Goal: Information Seeking & Learning: Check status

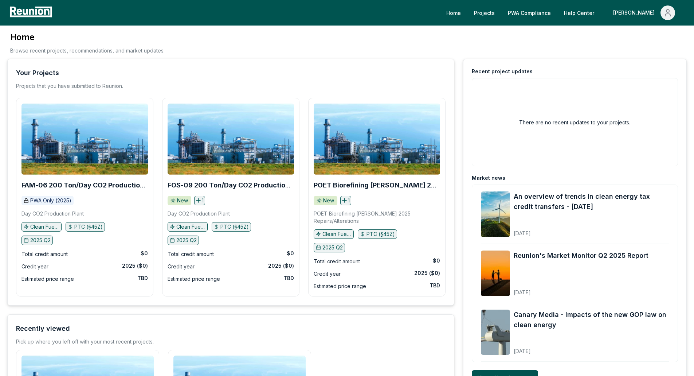
click at [243, 185] on b "FOS-09 200 Ton/Day CO2 Production Plant" at bounding box center [229, 188] width 123 height 15
click at [544, 13] on link "PWA Compliance" at bounding box center [529, 12] width 55 height 15
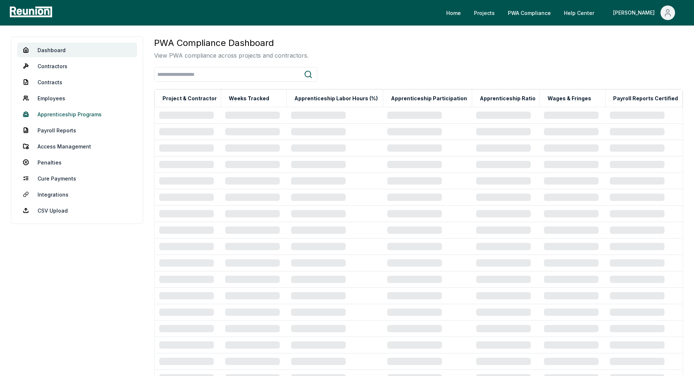
click at [55, 117] on link "Apprenticeship Programs" at bounding box center [77, 114] width 120 height 15
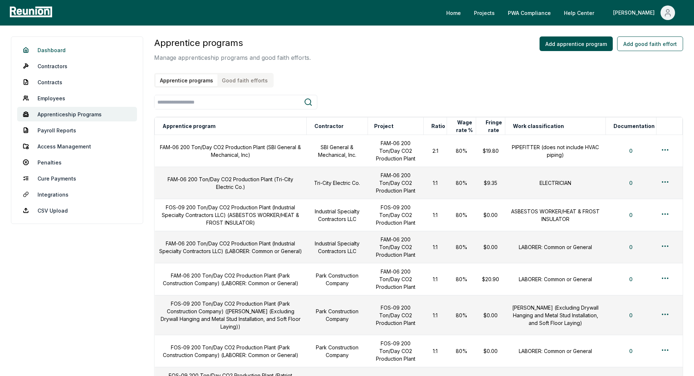
click at [59, 51] on link "Dashboard" at bounding box center [77, 50] width 120 height 15
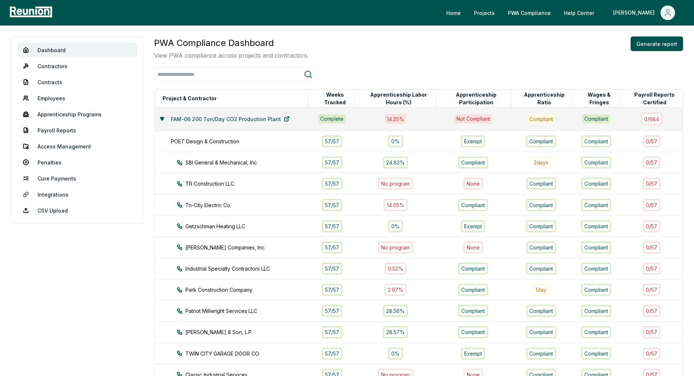
click at [162, 117] on icon at bounding box center [161, 118] width 3 height 3
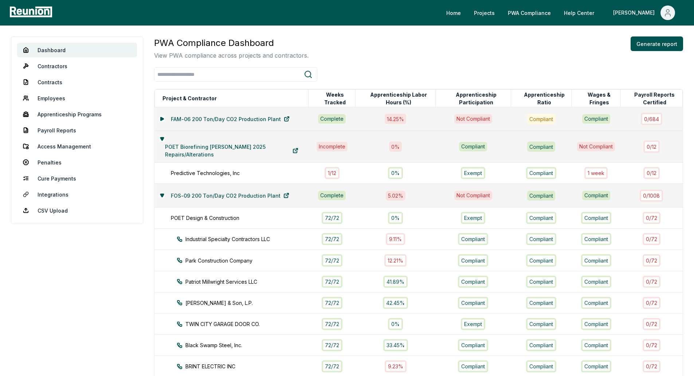
click at [161, 135] on td "POET Biorefining Preston 2025 Repairs/Alterations" at bounding box center [232, 147] width 154 height 32
click at [162, 137] on icon at bounding box center [161, 138] width 3 height 3
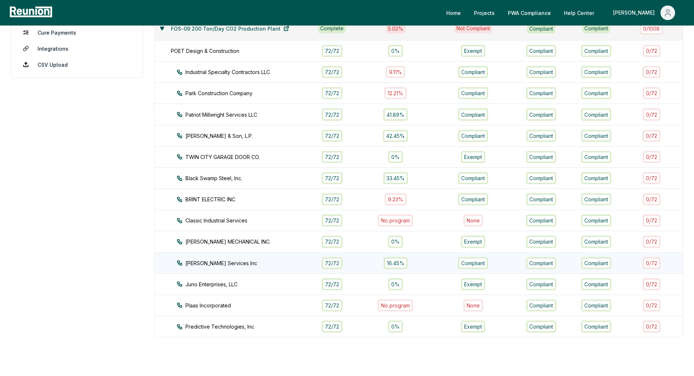
scroll to position [109, 0]
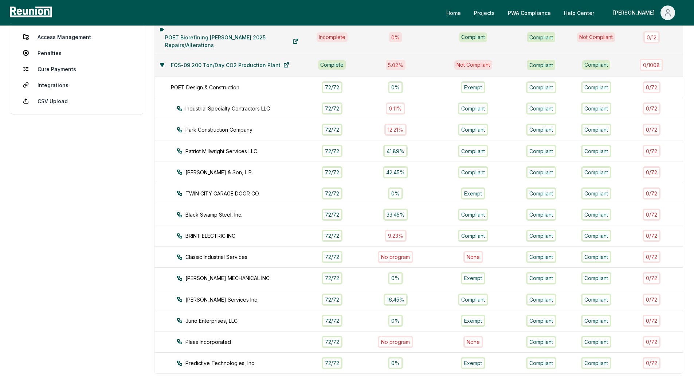
click at [103, 353] on aside "Dashboard Contractors Contracts Employees Apprenticeship Programs Payroll Repor…" at bounding box center [77, 179] width 132 height 505
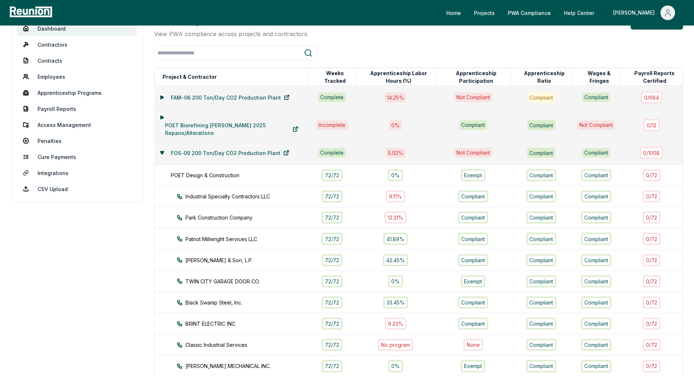
scroll to position [0, 0]
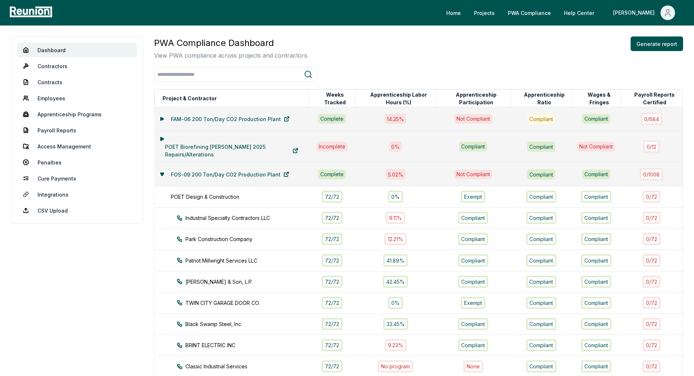
click at [161, 139] on icon at bounding box center [161, 138] width 3 height 3
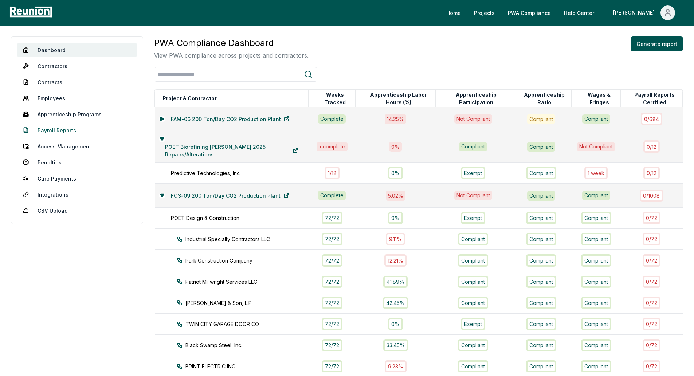
click at [49, 129] on link "Payroll Reports" at bounding box center [77, 130] width 120 height 15
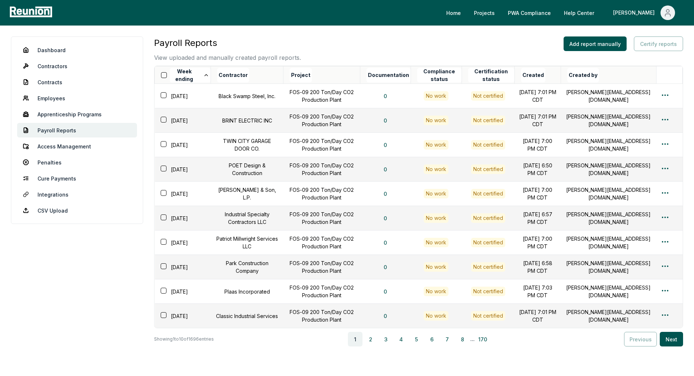
click at [261, 74] on th "Contractor" at bounding box center [247, 74] width 73 height 17
click at [431, 345] on button "6" at bounding box center [432, 339] width 15 height 15
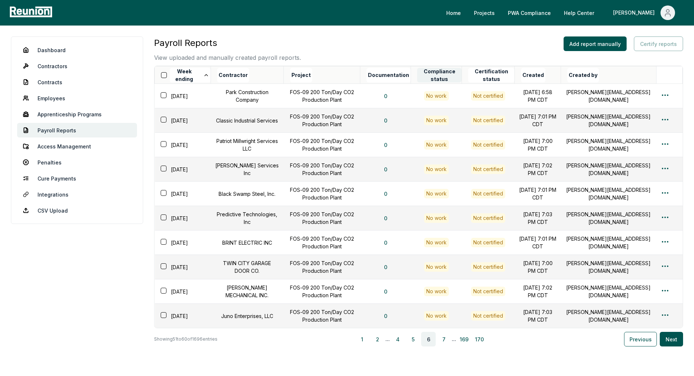
click at [447, 77] on button "Compliance status" at bounding box center [439, 75] width 44 height 15
click at [459, 74] on button "Compliance status" at bounding box center [439, 75] width 44 height 15
click at [493, 73] on button "Certification status" at bounding box center [491, 75] width 46 height 15
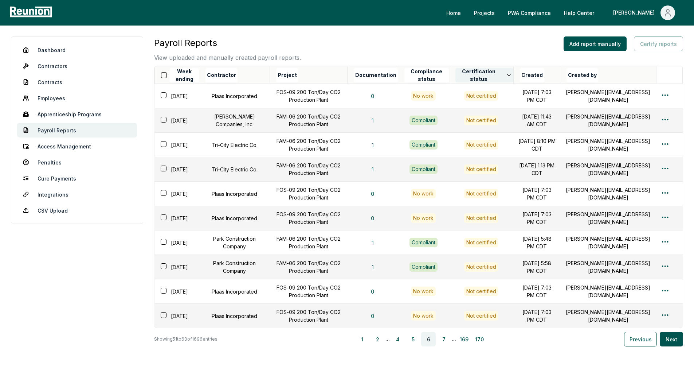
click at [512, 76] on icon at bounding box center [509, 75] width 6 height 6
click at [504, 76] on button "Certification status" at bounding box center [484, 75] width 58 height 15
click at [493, 74] on button "Certification status" at bounding box center [484, 75] width 58 height 15
click at [513, 78] on button "Certification status" at bounding box center [484, 75] width 58 height 15
click at [513, 71] on button "Certification status" at bounding box center [484, 75] width 58 height 15
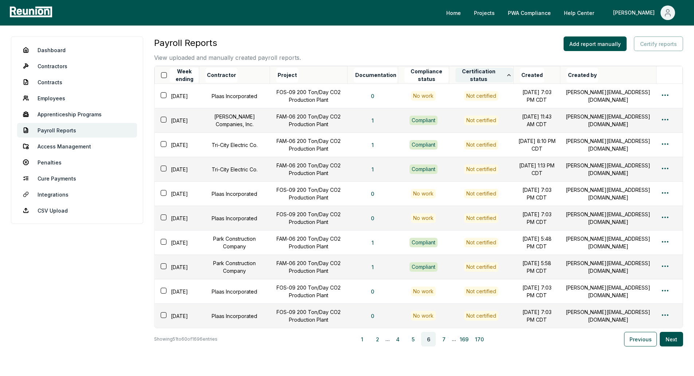
click at [502, 71] on button "Certification status" at bounding box center [484, 75] width 58 height 15
click at [434, 72] on button "Compliance status" at bounding box center [426, 75] width 44 height 15
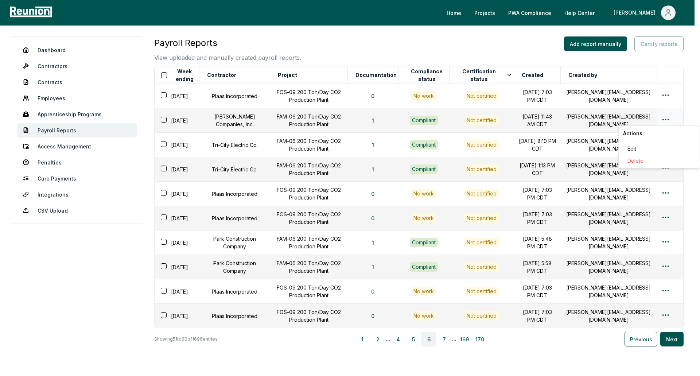
click at [661, 122] on html "Please visit us on your desktop We're working on making our marketplace mobile-…" at bounding box center [350, 209] width 700 height 419
click at [627, 147] on div "Edit" at bounding box center [658, 148] width 69 height 12
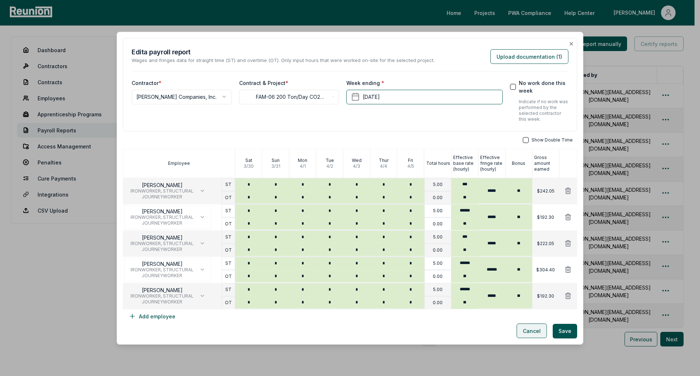
drag, startPoint x: 544, startPoint y: 324, endPoint x: 531, endPoint y: 329, distance: 14.1
click at [543, 324] on div "Cancel Save" at bounding box center [350, 330] width 454 height 15
click at [524, 332] on button "Cancel" at bounding box center [531, 330] width 30 height 15
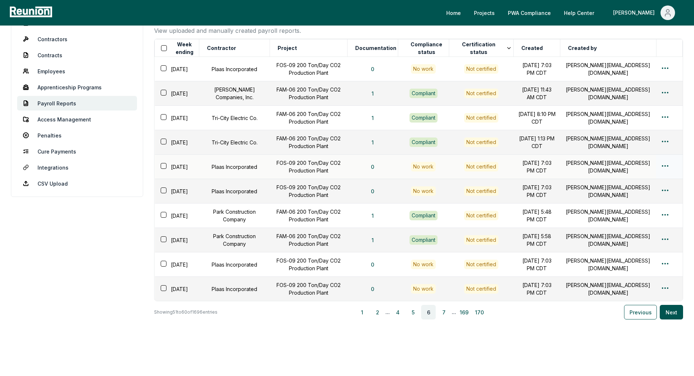
scroll to position [55, 0]
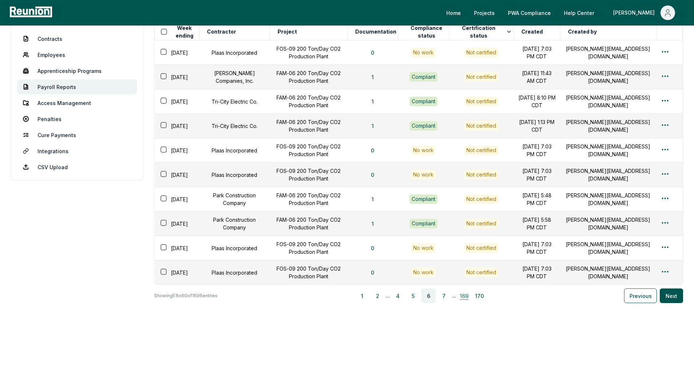
click at [465, 294] on button "169" at bounding box center [464, 295] width 15 height 15
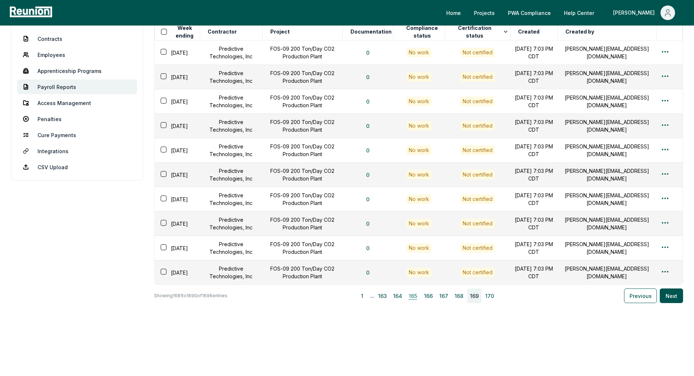
click at [416, 303] on button "165" at bounding box center [413, 295] width 15 height 15
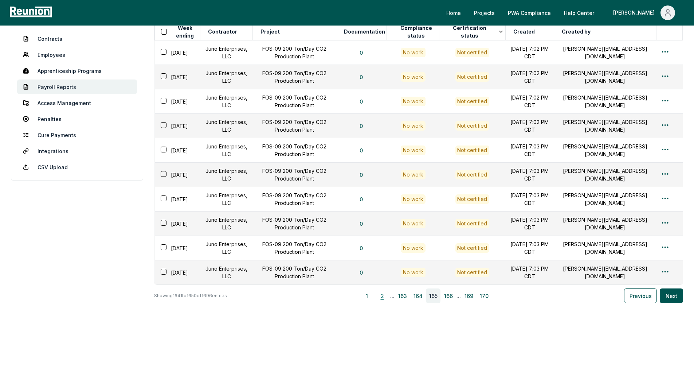
click at [390, 303] on button "2" at bounding box center [382, 295] width 15 height 15
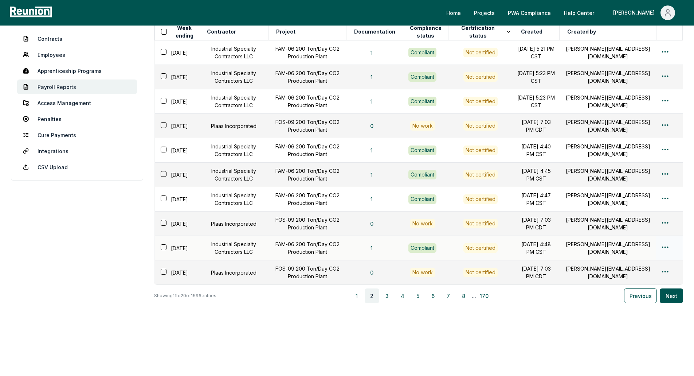
click at [668, 254] on html "Please visit us on your desktop We're working on making our marketplace mobile-…" at bounding box center [347, 166] width 694 height 419
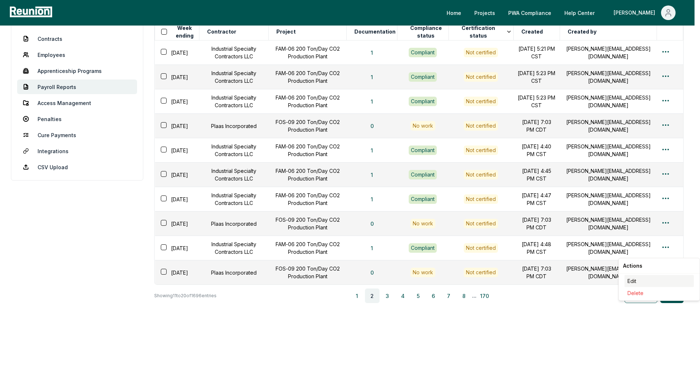
click at [640, 280] on div "Edit" at bounding box center [658, 281] width 69 height 12
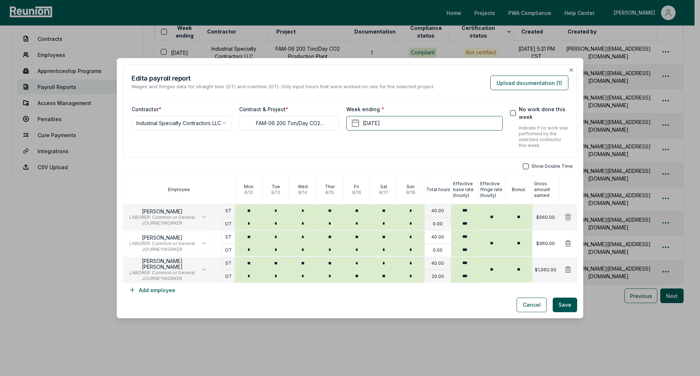
click at [136, 162] on div "**********" at bounding box center [350, 180] width 454 height 233
click at [535, 305] on button "Cancel" at bounding box center [531, 304] width 30 height 15
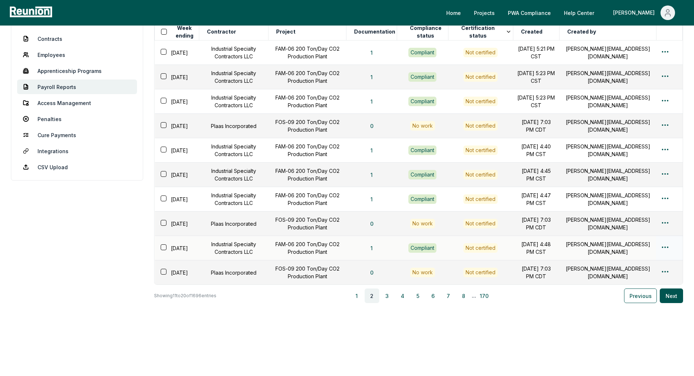
scroll to position [0, 0]
